Goal: Task Accomplishment & Management: Use online tool/utility

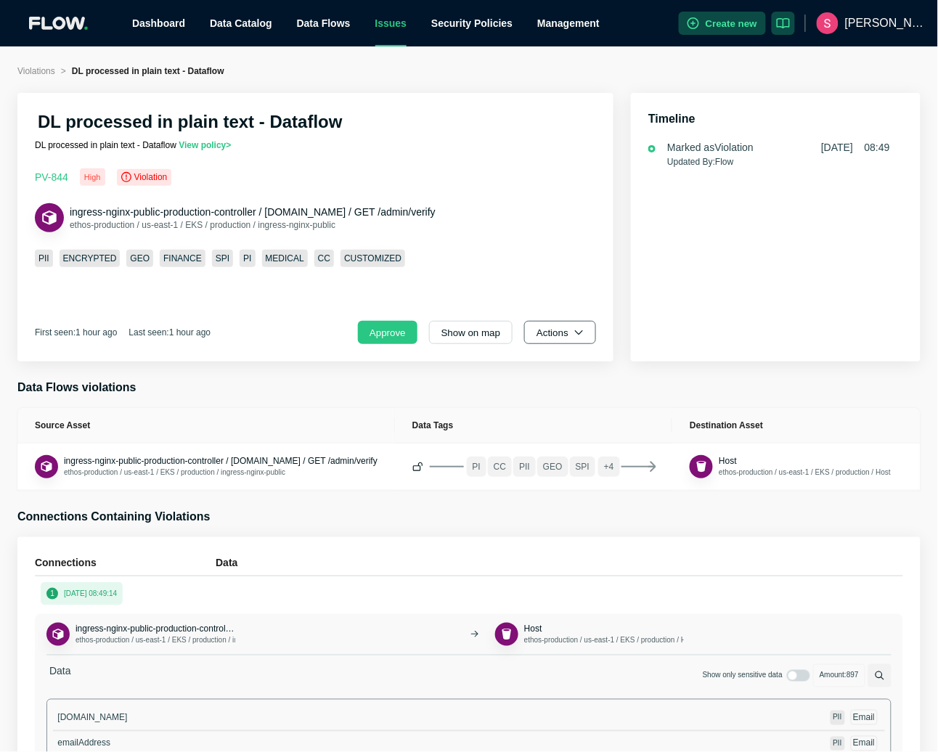
click at [571, 331] on button "Actions" at bounding box center [560, 332] width 72 height 23
click at [570, 400] on span "Dismiss" at bounding box center [565, 397] width 50 height 15
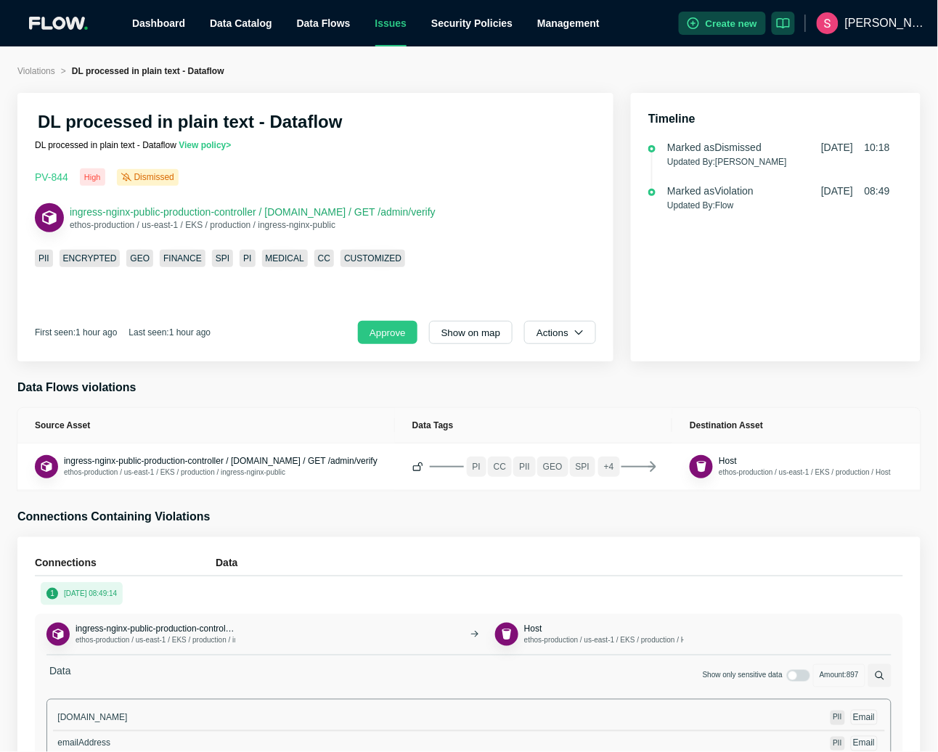
click at [436, 213] on span "ingress-nginx-public-production-controller / agents.ethoslife.com / GET /admin/…" at bounding box center [253, 212] width 366 height 12
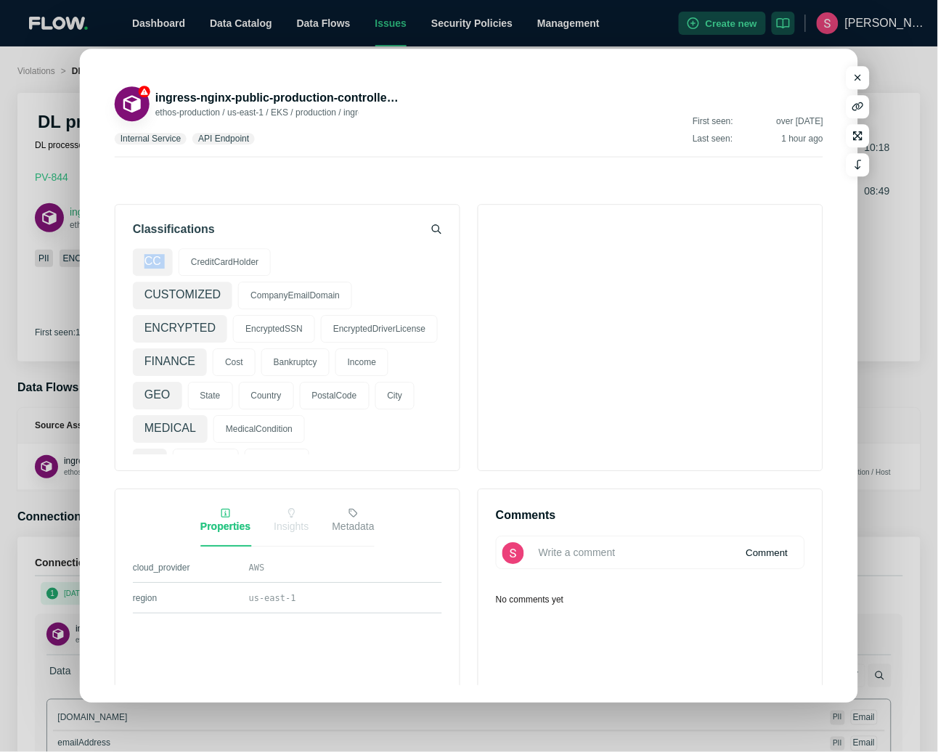
click at [455, 213] on div "ingress-nginx-public-production-controller / agents.ethoslife.com / GET /admin/…" at bounding box center [469, 480] width 709 height 828
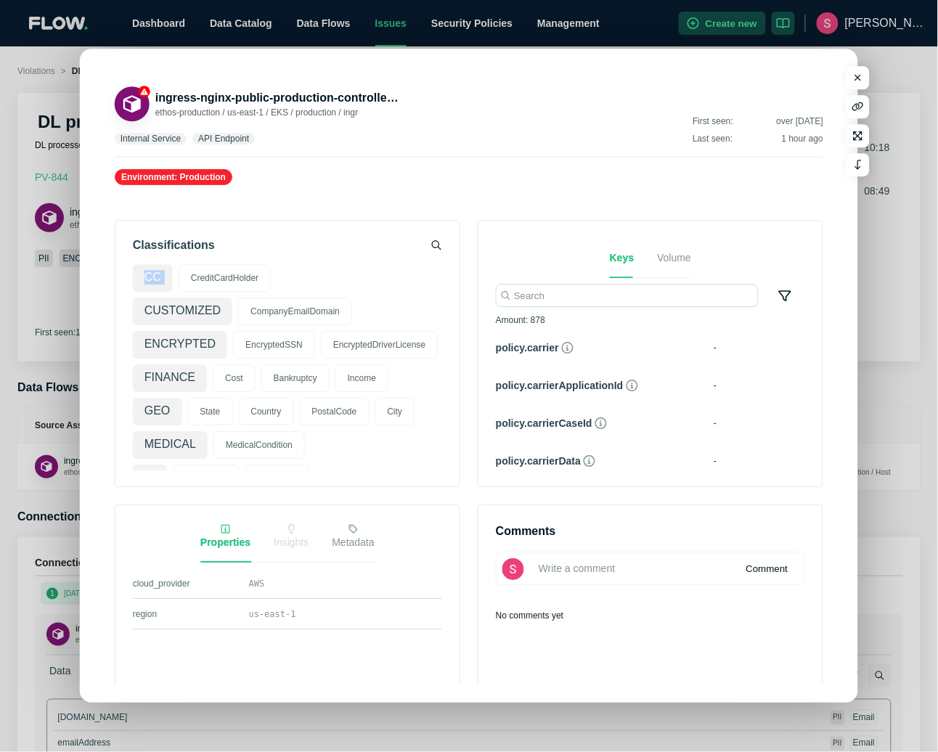
scroll to position [3951, 0]
click at [865, 78] on button "button" at bounding box center [859, 77] width 24 height 23
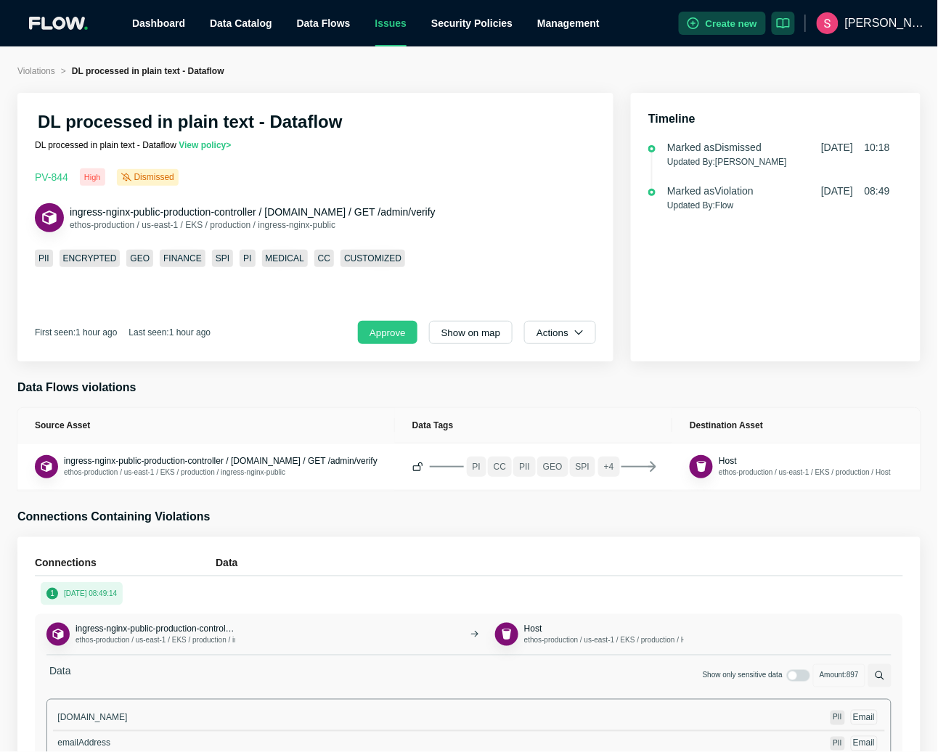
drag, startPoint x: 506, startPoint y: 216, endPoint x: 66, endPoint y: 214, distance: 440.1
click at [66, 214] on div "ingress-nginx-public-production-controller / agents.ethoslife.com / GET /admin/…" at bounding box center [315, 217] width 561 height 29
copy div "ingress-nginx-public-production-controller / agents.ethoslife.com / GET /admin/…"
